Goal: Information Seeking & Learning: Learn about a topic

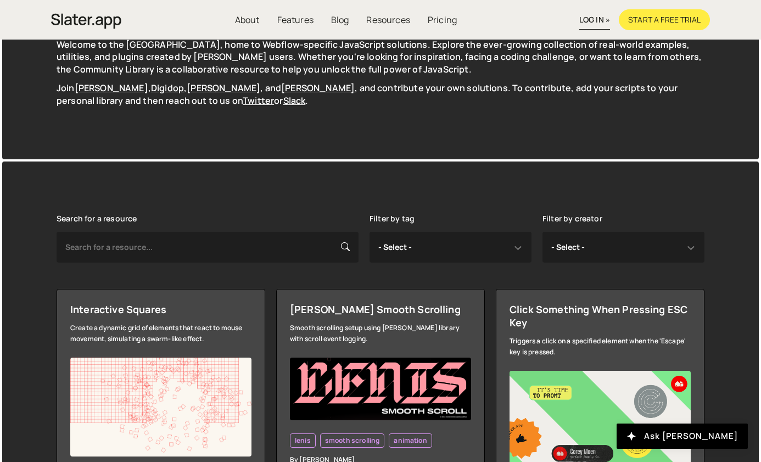
scroll to position [172, 0]
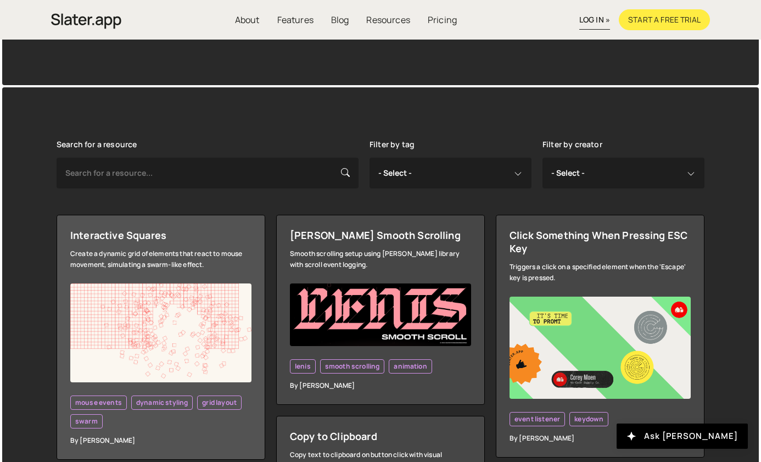
click at [235, 295] on img at bounding box center [160, 332] width 181 height 99
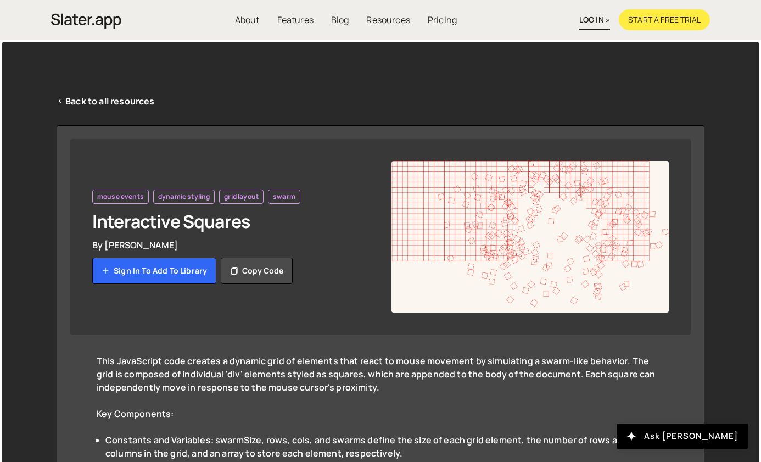
click at [546, 216] on img at bounding box center [530, 237] width 277 height 152
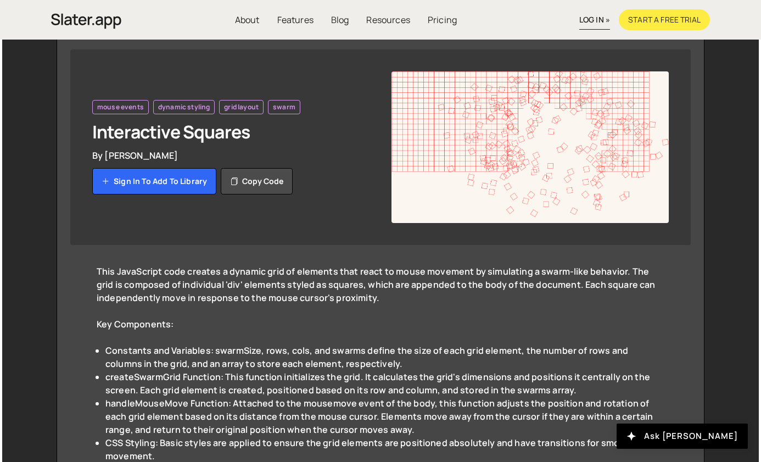
scroll to position [16, 0]
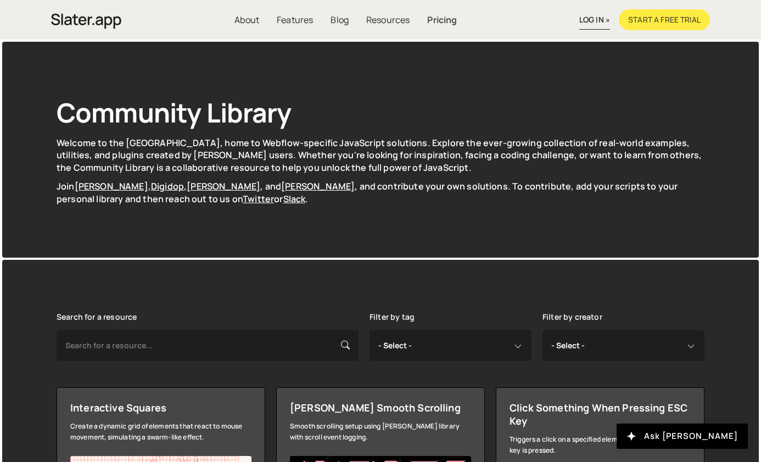
click at [438, 25] on link "Pricing" at bounding box center [442, 19] width 47 height 21
